Goal: Information Seeking & Learning: Find specific page/section

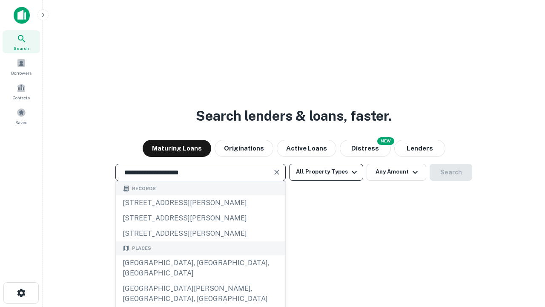
click at [200, 281] on div "[GEOGRAPHIC_DATA], [GEOGRAPHIC_DATA], [GEOGRAPHIC_DATA]" at bounding box center [201, 268] width 170 height 26
click at [326, 172] on button "All Property Types" at bounding box center [326, 172] width 74 height 17
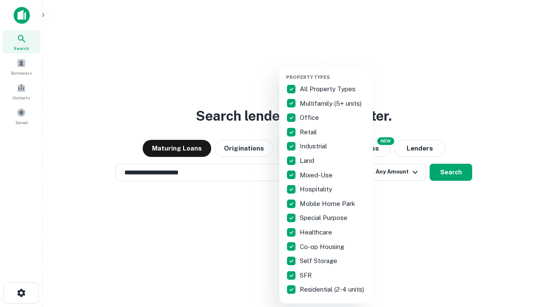
type input "**********"
click at [333, 72] on button "button" at bounding box center [333, 72] width 94 height 0
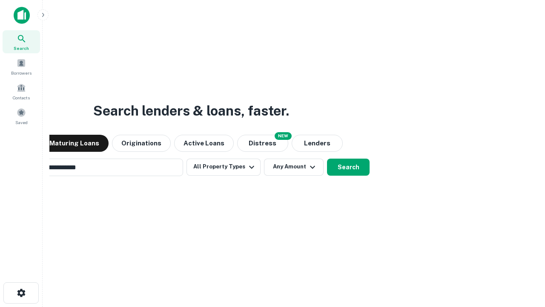
scroll to position [13, 0]
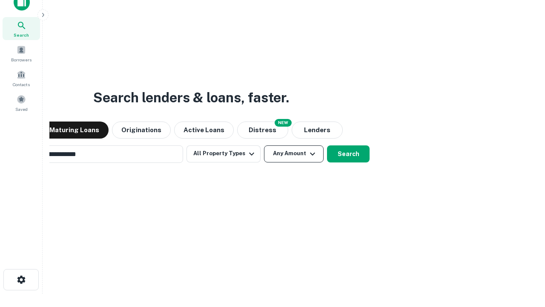
click at [264, 145] on button "Any Amount" at bounding box center [294, 153] width 60 height 17
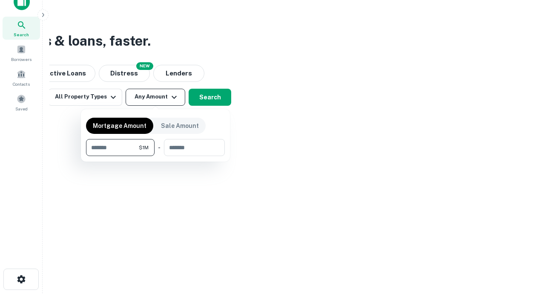
type input "*******"
click at [155, 156] on button "button" at bounding box center [155, 156] width 139 height 0
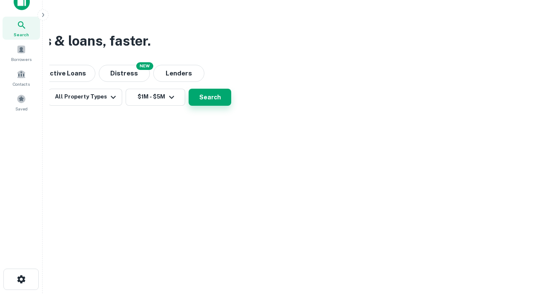
click at [231, 106] on button "Search" at bounding box center [210, 97] width 43 height 17
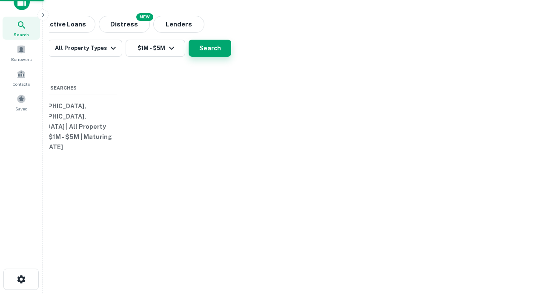
scroll to position [13, 0]
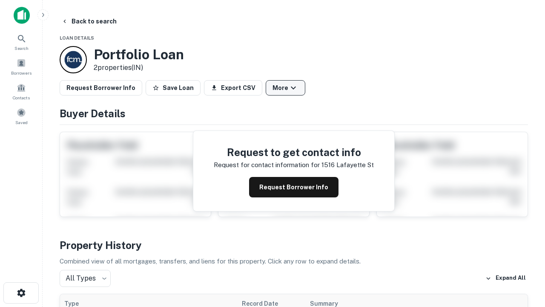
click at [285, 88] on button "More" at bounding box center [286, 87] width 40 height 15
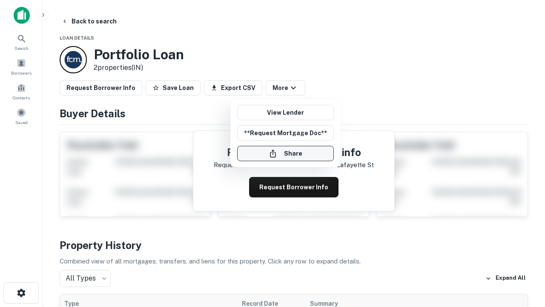
click at [285, 153] on button "Share" at bounding box center [285, 153] width 97 height 15
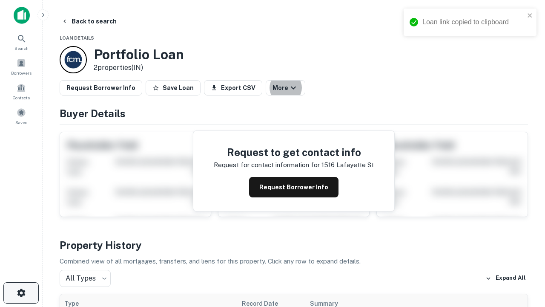
click at [21, 293] on icon "button" at bounding box center [21, 293] width 10 height 10
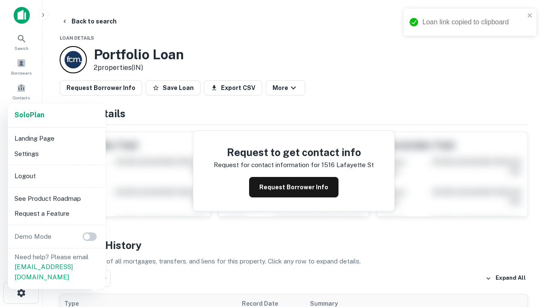
click at [56, 175] on li "Logout" at bounding box center [56, 175] width 91 height 15
